Goal: Information Seeking & Learning: Learn about a topic

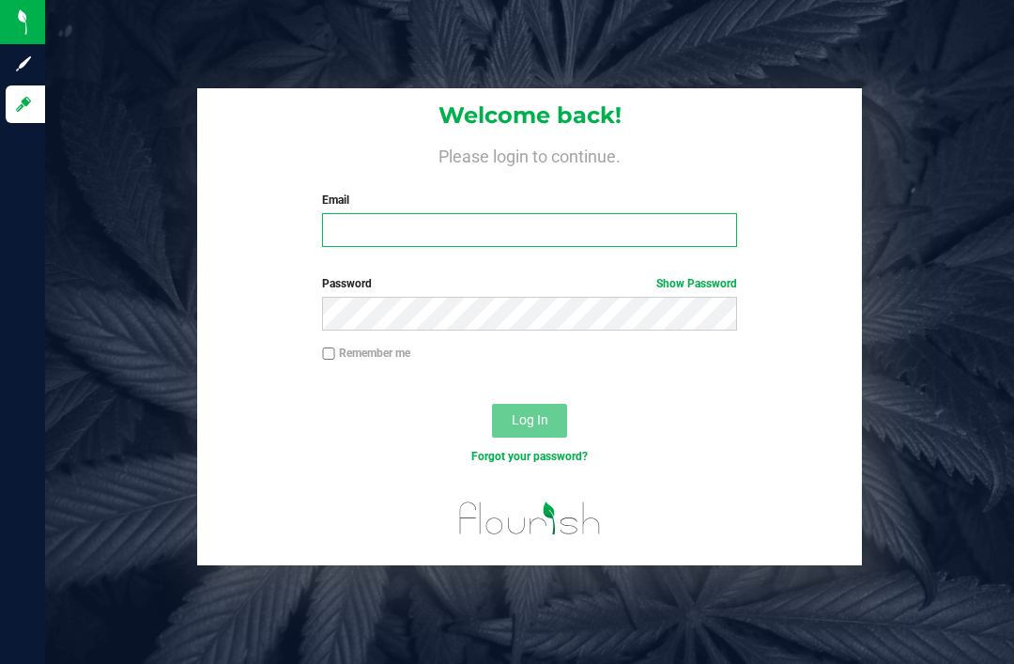
click at [455, 234] on input "Email" at bounding box center [529, 230] width 415 height 34
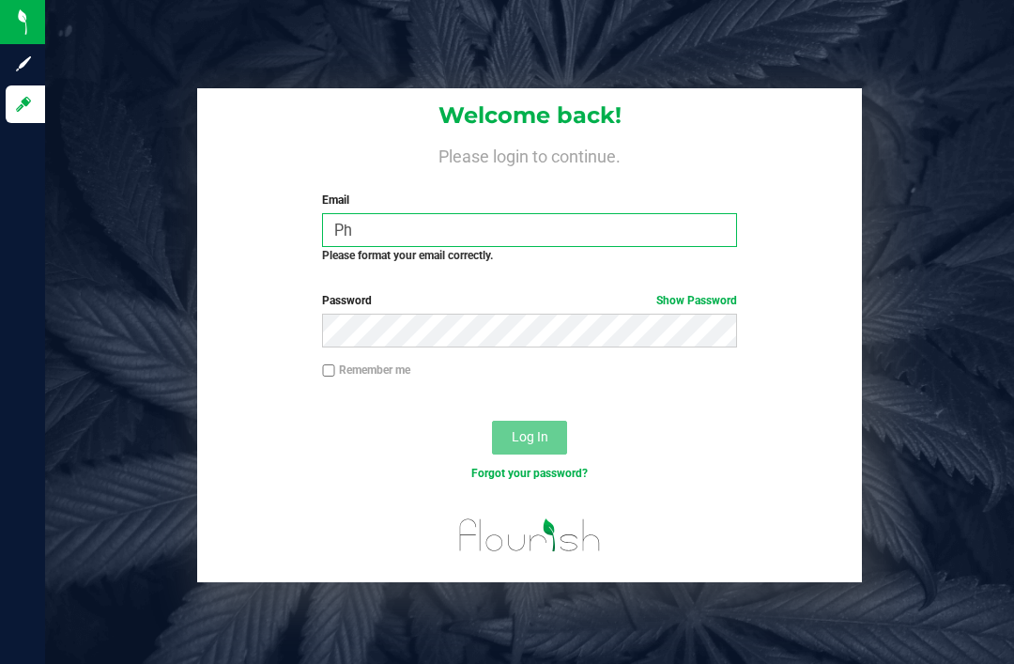
type input "P"
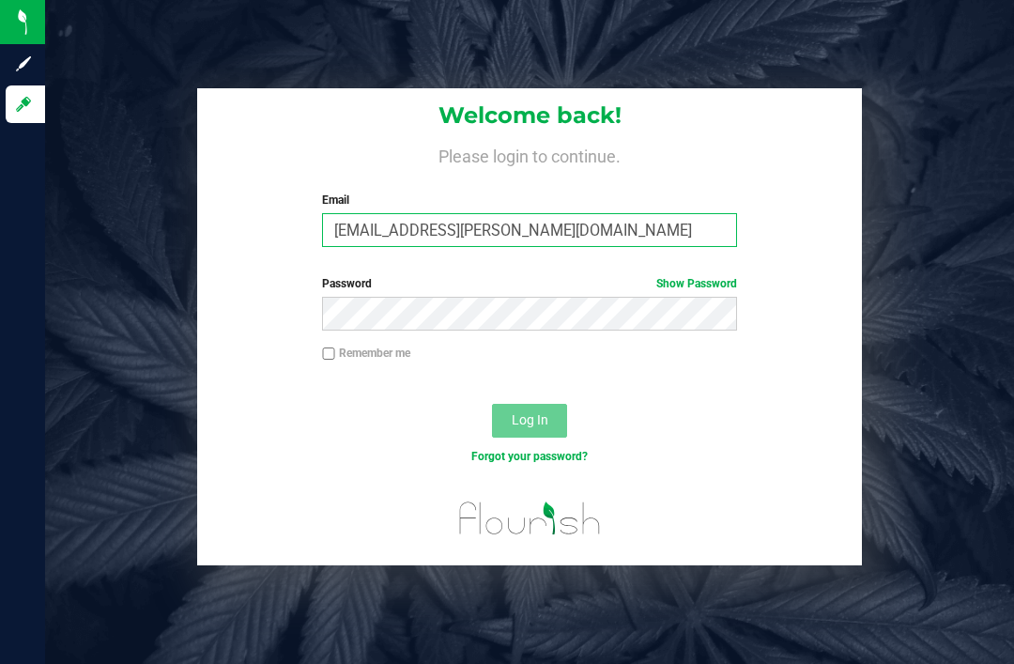
type input "[EMAIL_ADDRESS][PERSON_NAME][DOMAIN_NAME]"
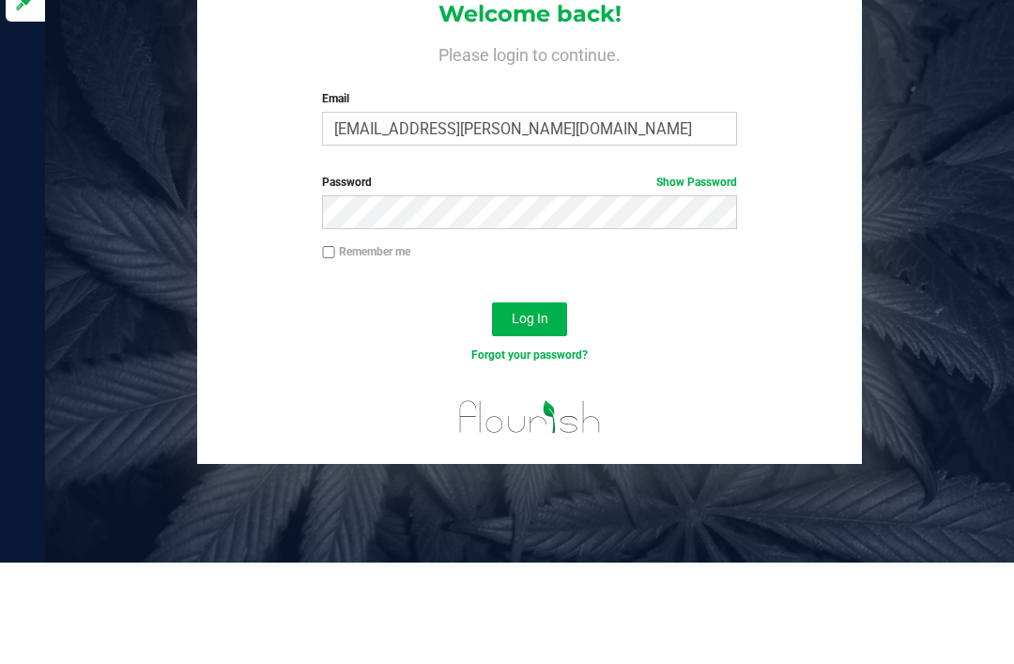
click at [915, 211] on div "Welcome back! Please login to continue. Email [EMAIL_ADDRESS][PERSON_NAME][DOMA…" at bounding box center [529, 327] width 997 height 478
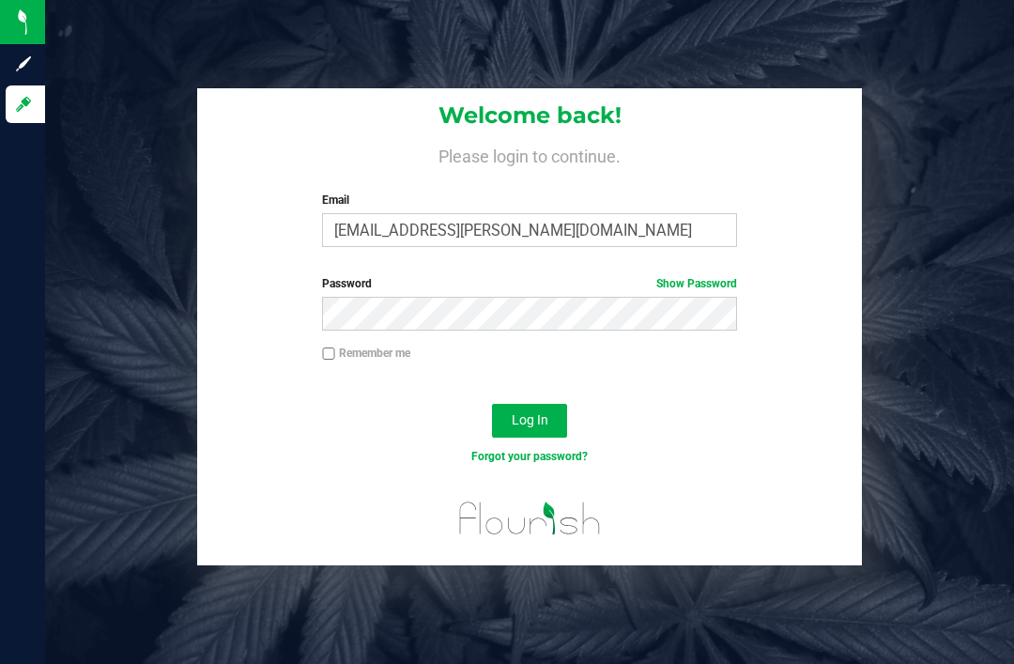
click at [547, 412] on span "Log In" at bounding box center [530, 419] width 37 height 15
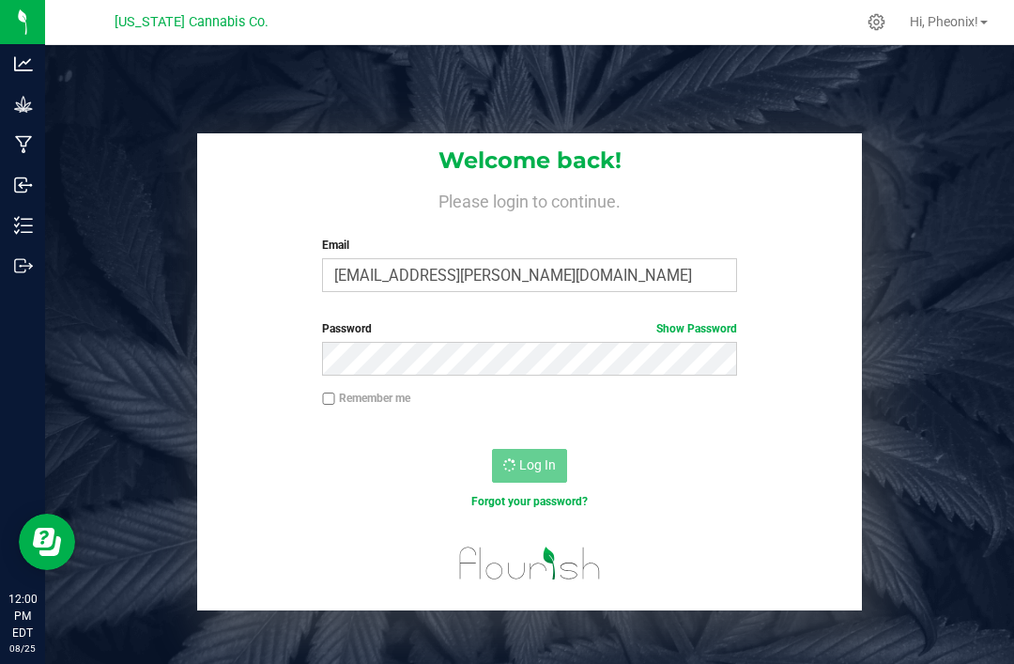
click at [477, 69] on div "Welcome back! Please login to continue. Email [EMAIL_ADDRESS][PERSON_NAME][DOMA…" at bounding box center [529, 377] width 969 height 664
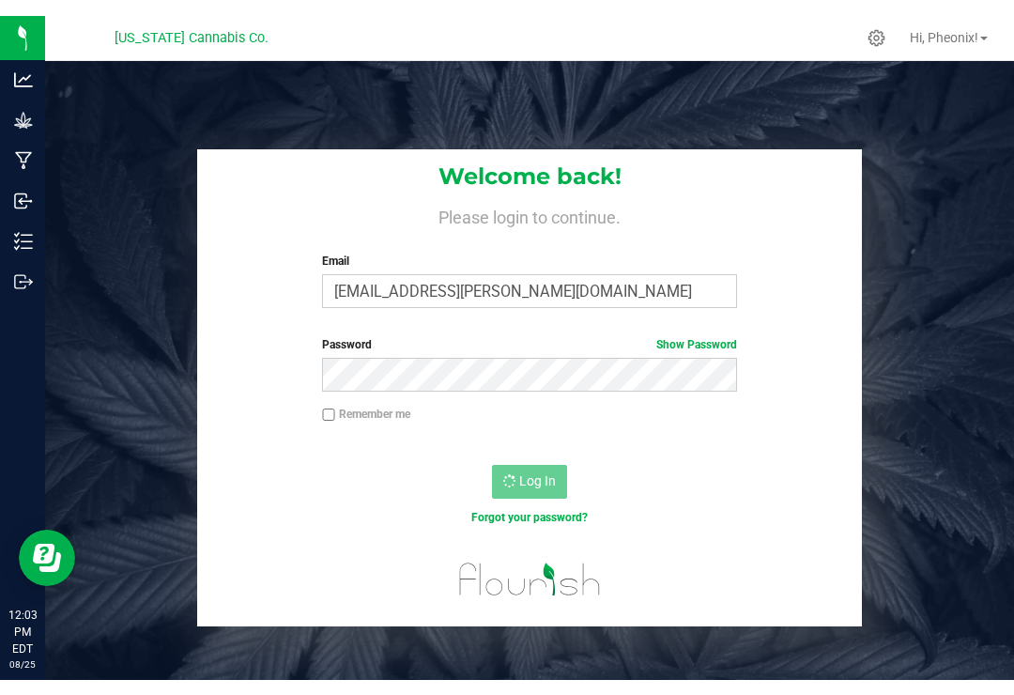
scroll to position [29, 0]
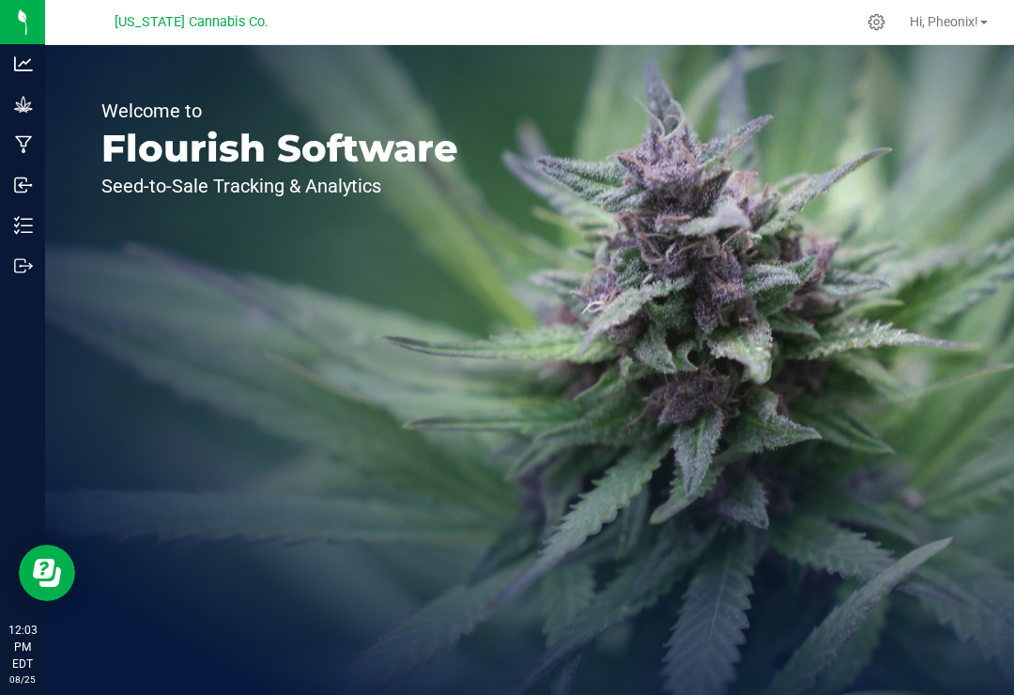
click at [0, 0] on p "Inventory" at bounding box center [0, 0] width 0 height 0
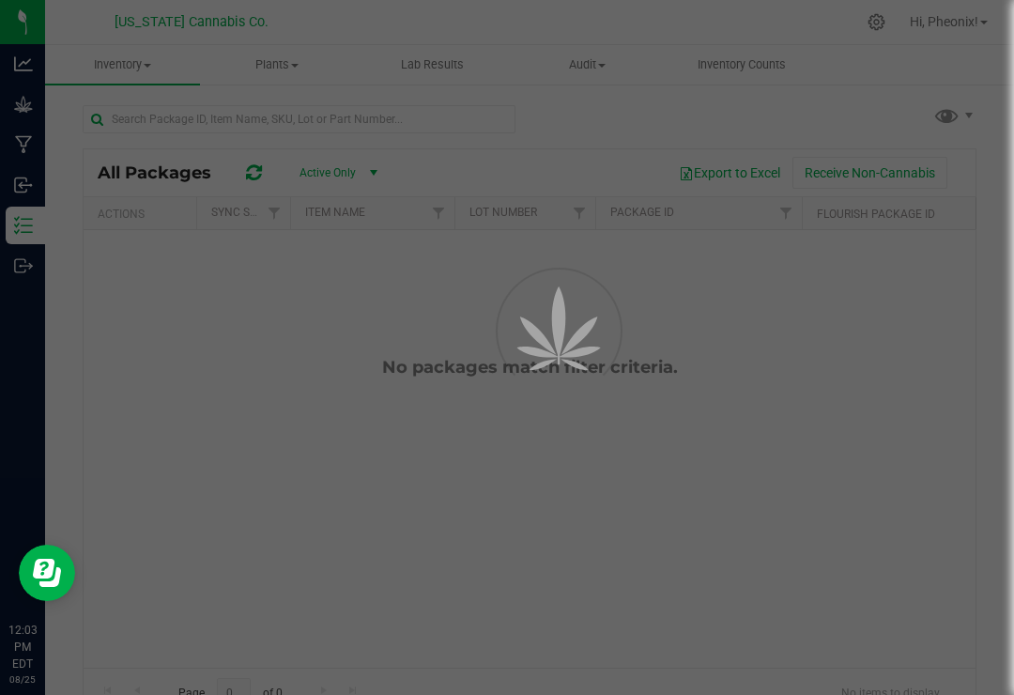
click at [0, 0] on p "Analytics" at bounding box center [0, 0] width 0 height 0
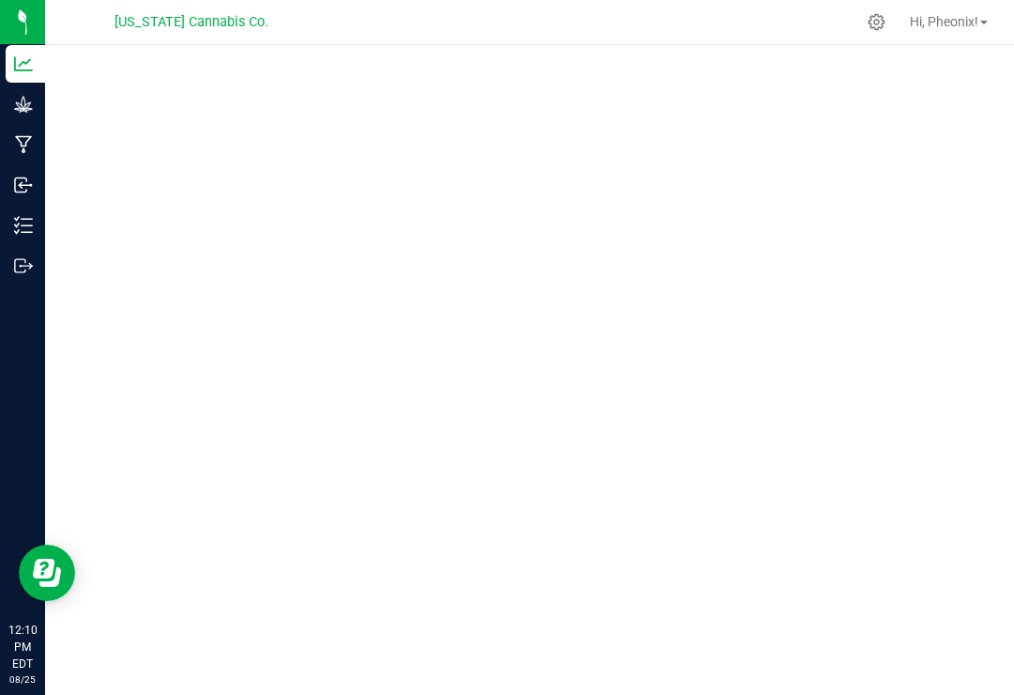
click at [31, 572] on button "Open Resource Center" at bounding box center [47, 572] width 56 height 56
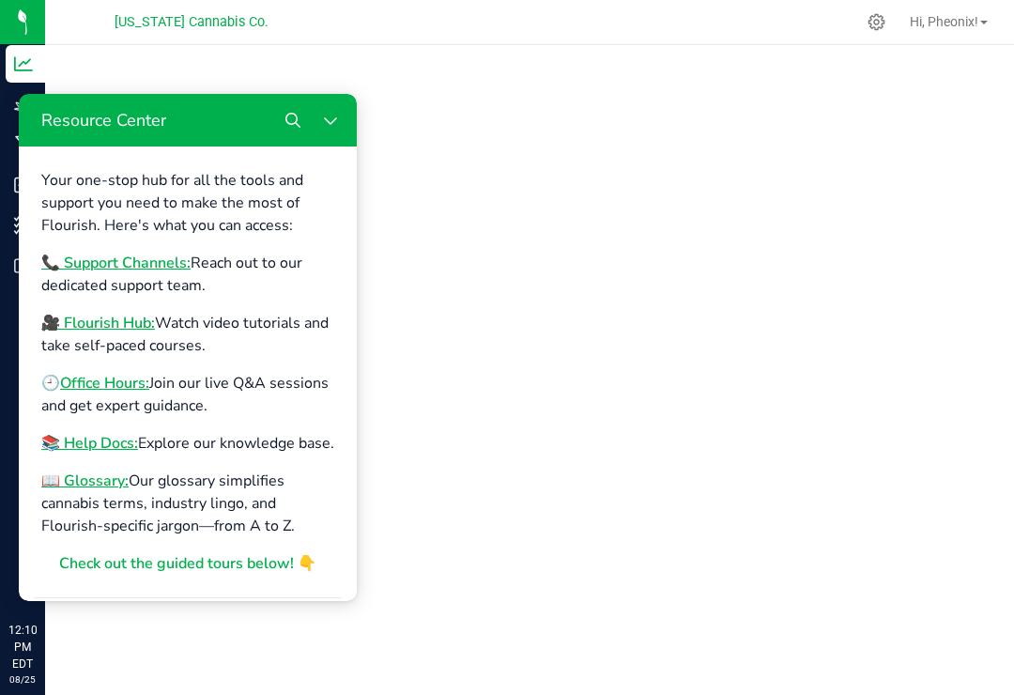
click at [85, 328] on b "🎥 Flourish Hub:" at bounding box center [98, 323] width 114 height 21
click at [100, 390] on b "Office Hours:" at bounding box center [104, 383] width 89 height 21
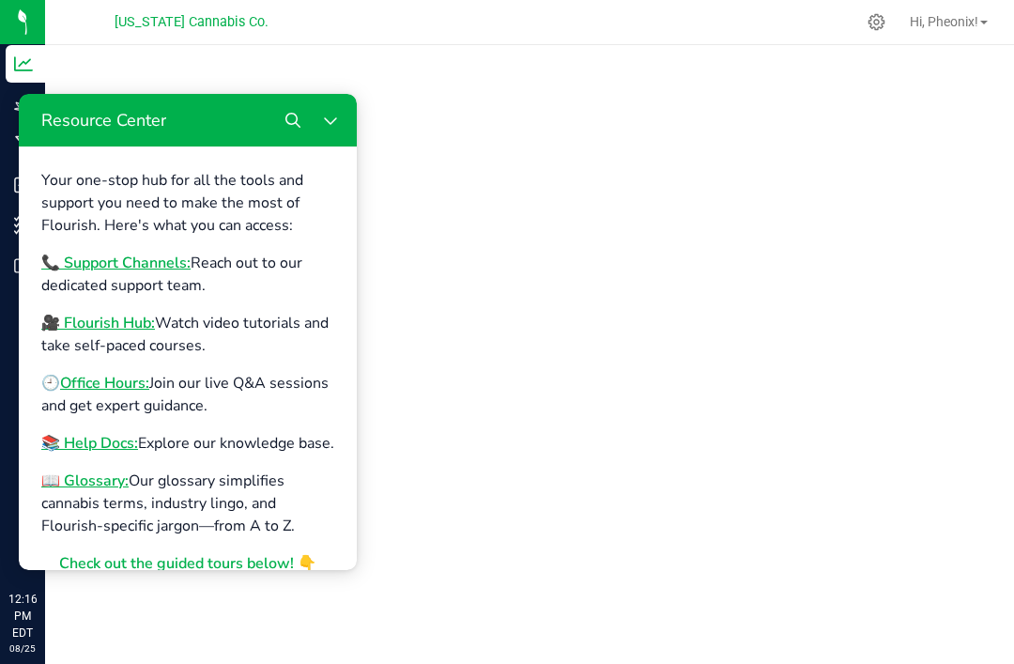
click at [930, 24] on span "Hi, Pheonix!" at bounding box center [943, 21] width 69 height 15
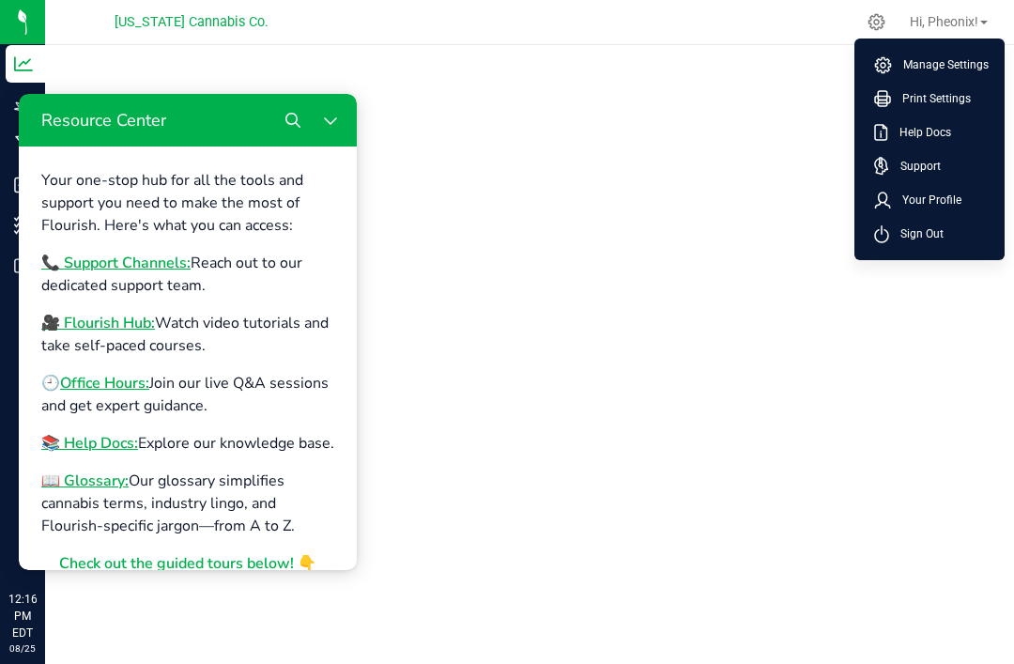
click at [325, 123] on icon "Close Resource Center" at bounding box center [330, 120] width 15 height 15
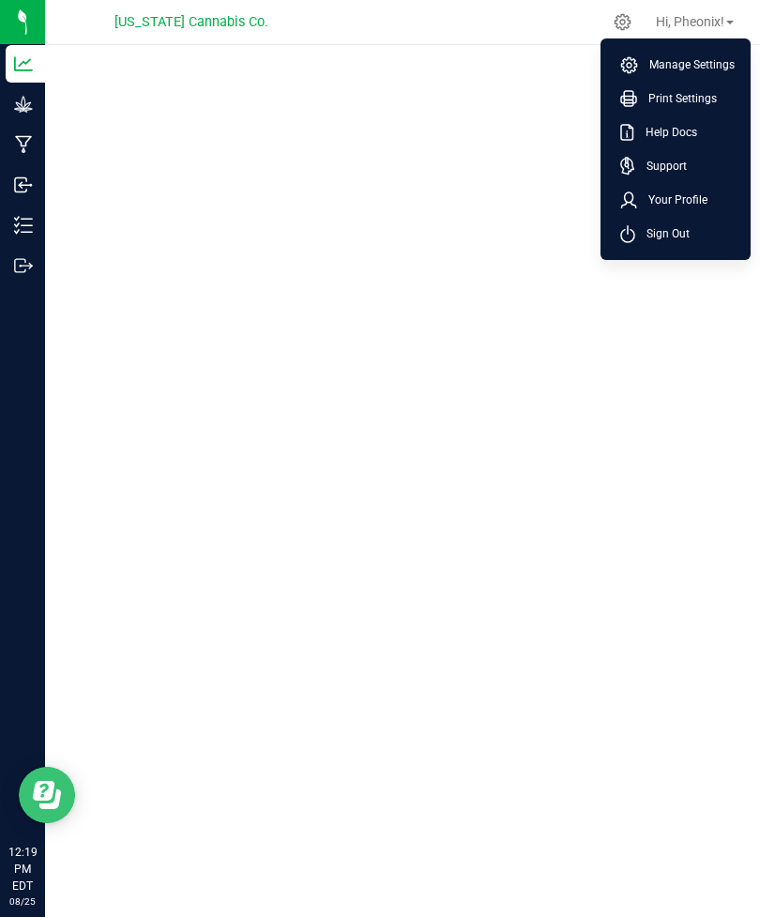
click at [44, 694] on icon "Open Resource Center" at bounding box center [44, 791] width 22 height 20
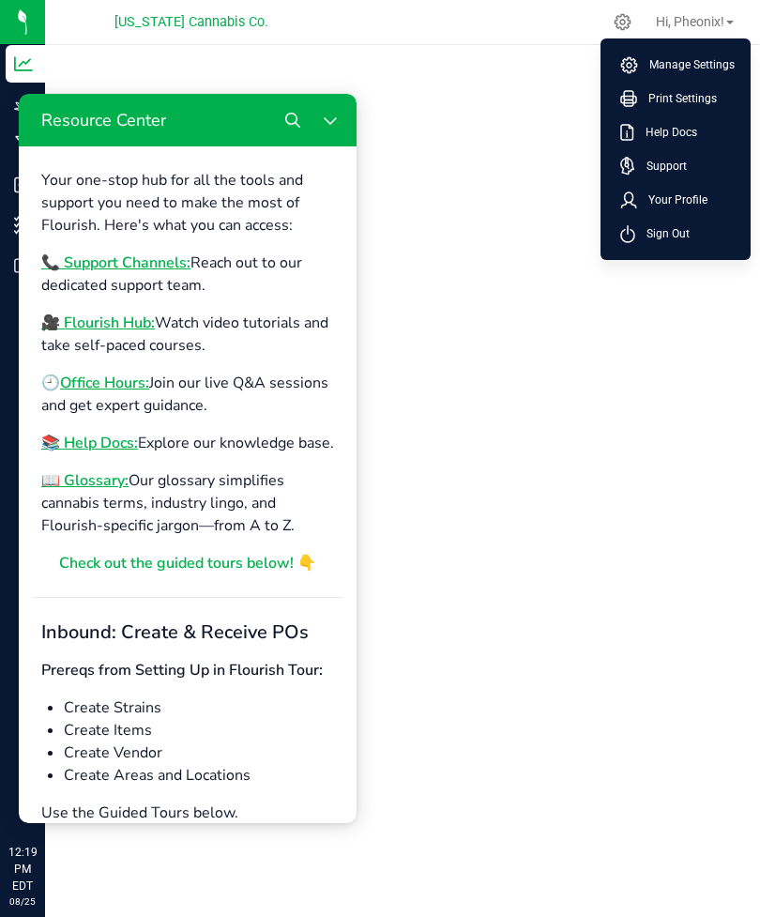
click at [95, 324] on b "🎥 Flourish Hub:" at bounding box center [98, 323] width 114 height 21
